Goal: Transaction & Acquisition: Purchase product/service

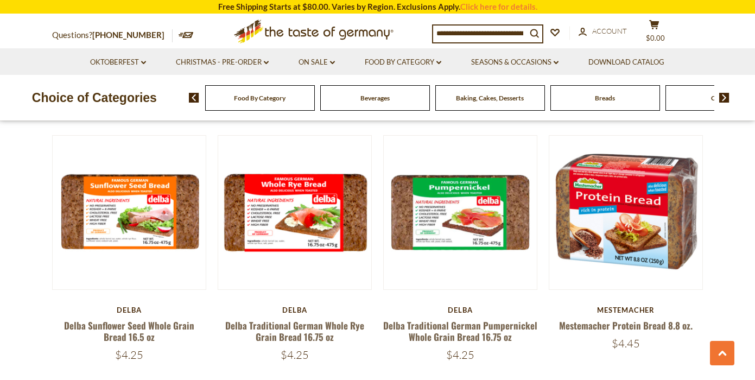
scroll to position [1870, 0]
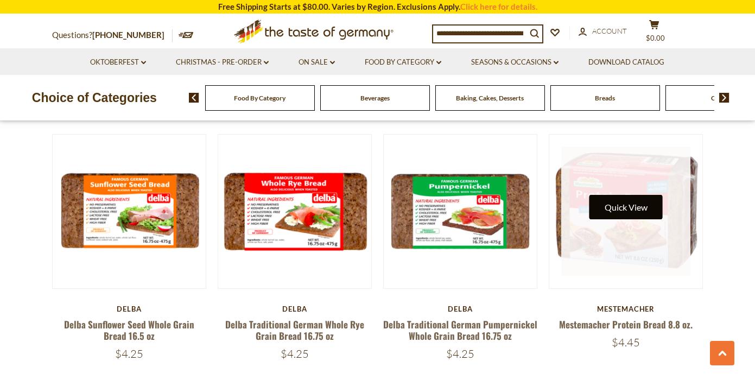
click at [635, 217] on button "Quick View" at bounding box center [626, 207] width 73 height 24
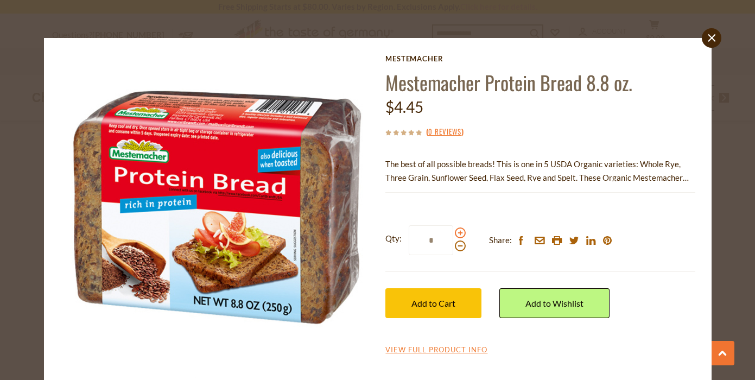
click at [462, 234] on span at bounding box center [460, 233] width 11 height 11
click at [453, 234] on input "*" at bounding box center [431, 240] width 45 height 30
click at [462, 234] on span at bounding box center [460, 233] width 11 height 11
click at [453, 234] on input "*" at bounding box center [431, 240] width 45 height 30
click at [462, 234] on span at bounding box center [460, 233] width 11 height 11
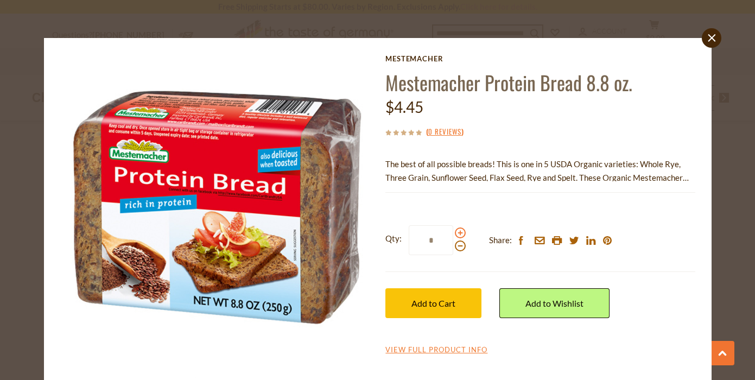
click at [453, 234] on input "*" at bounding box center [431, 240] width 45 height 30
click at [462, 234] on span at bounding box center [460, 233] width 11 height 11
click at [453, 234] on input "*" at bounding box center [431, 240] width 45 height 30
click at [462, 234] on span at bounding box center [460, 233] width 11 height 11
click at [453, 234] on input "*" at bounding box center [431, 240] width 45 height 30
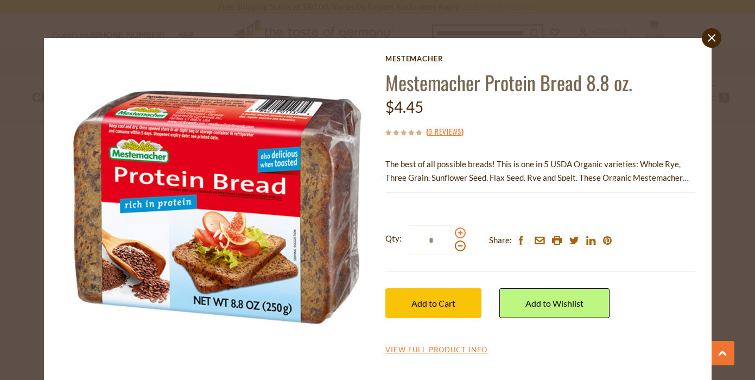
type input "*"
click at [437, 302] on span "Add to Cart" at bounding box center [434, 303] width 44 height 10
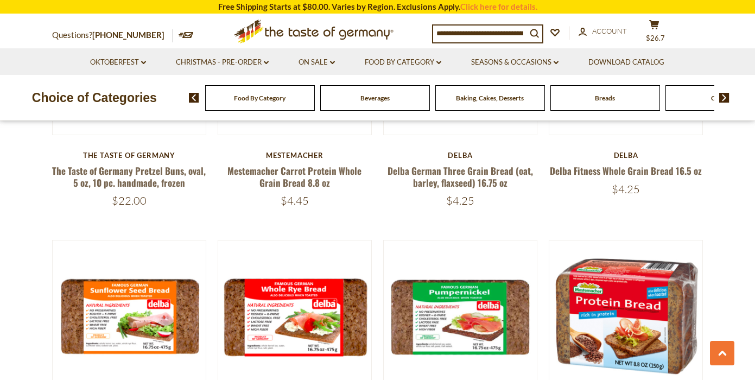
scroll to position [1749, 0]
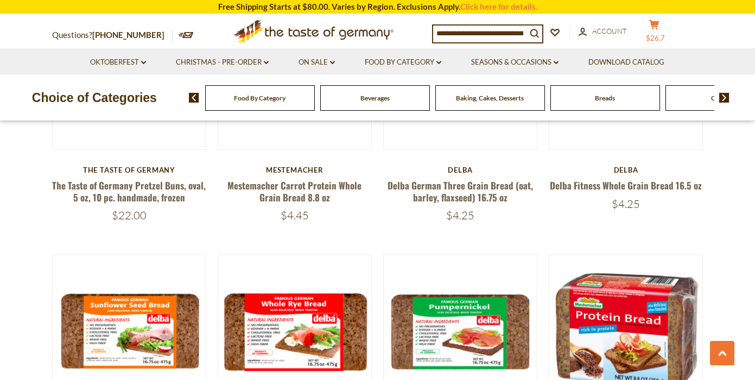
click at [661, 30] on button "cart $26.7" at bounding box center [655, 33] width 33 height 27
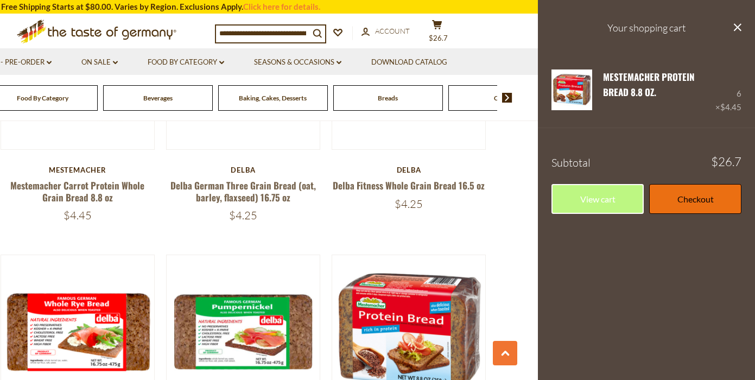
click at [703, 191] on link "Checkout" at bounding box center [695, 199] width 92 height 30
